Goal: Task Accomplishment & Management: Manage account settings

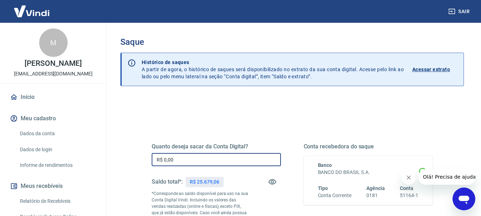
drag, startPoint x: 176, startPoint y: 162, endPoint x: 133, endPoint y: 143, distance: 46.4
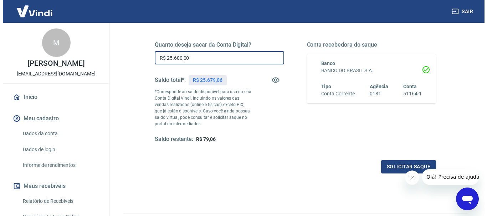
scroll to position [142, 0]
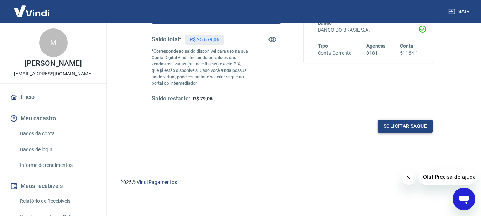
type input "R$ 25.600,00"
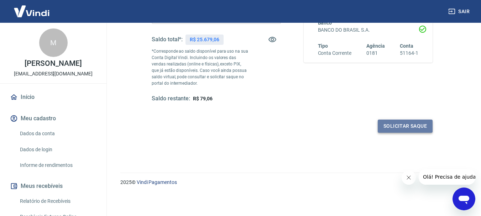
click at [395, 125] on button "Solicitar saque" at bounding box center [405, 126] width 55 height 13
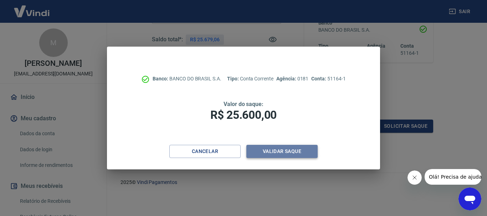
click at [280, 150] on button "Validar saque" at bounding box center [281, 151] width 71 height 13
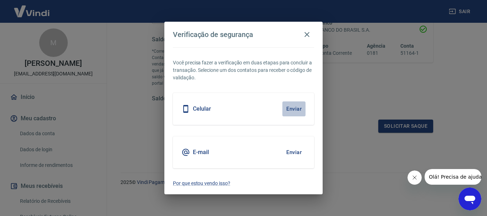
click at [287, 106] on button "Enviar" at bounding box center [293, 109] width 23 height 15
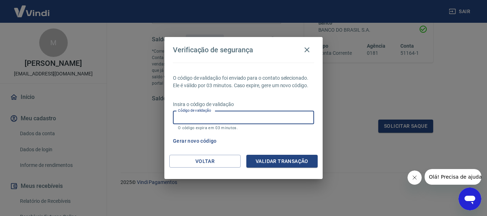
click at [226, 114] on input "Código de validação" at bounding box center [243, 117] width 141 height 13
type input "358931"
click at [275, 160] on button "Validar transação" at bounding box center [281, 161] width 71 height 13
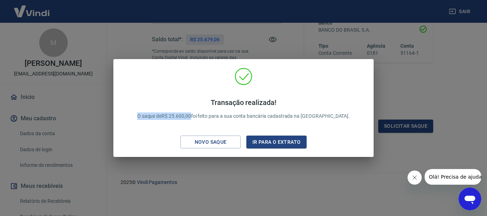
drag, startPoint x: 209, startPoint y: 117, endPoint x: 151, endPoint y: 111, distance: 58.7
click at [151, 111] on div "Transação realizada! O saque de R$ 25.600,00 foi feito para a sua conta bancári…" at bounding box center [244, 109] width 230 height 36
copy p "O saque de R$ 25.600,00"
